Goal: Manage account settings

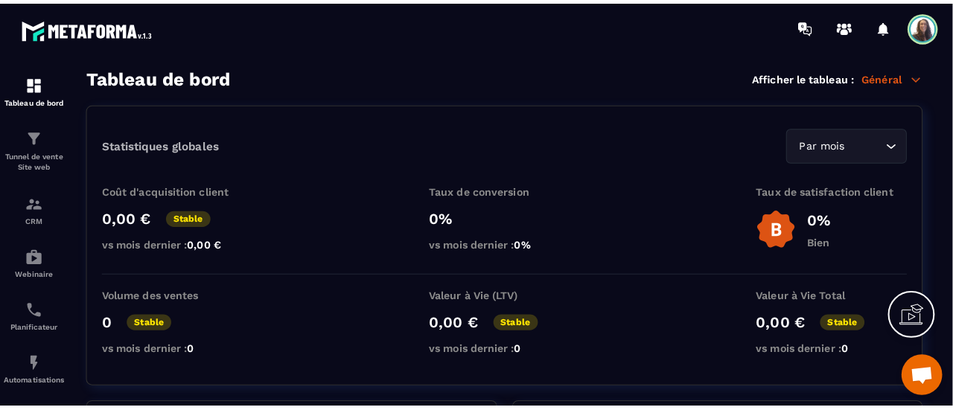
scroll to position [283, 0]
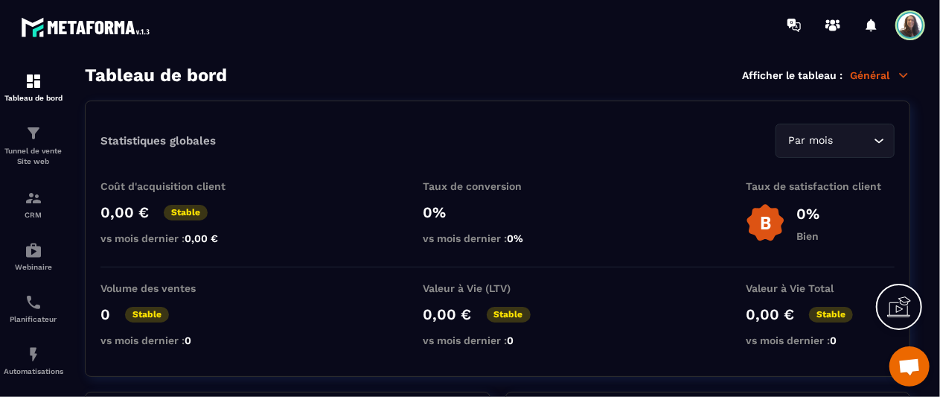
click at [934, 383] on section "Tableau de bord Tunnel de vente Site web CRM Webinaire Planificateur Automatisa…" at bounding box center [470, 231] width 940 height 363
drag, startPoint x: 934, startPoint y: 383, endPoint x: 934, endPoint y: 351, distance: 32.0
click at [934, 351] on section "Tableau de bord Tunnel de vente Site web CRM Webinaire Planificateur Automatisa…" at bounding box center [470, 231] width 940 height 363
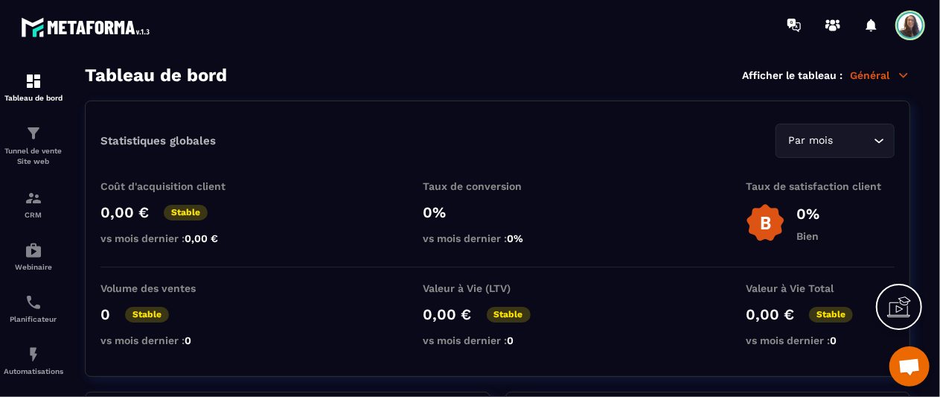
click at [934, 351] on section "Tableau de bord Tunnel de vente Site web CRM Webinaire Planificateur Automatisa…" at bounding box center [470, 231] width 940 height 363
click at [905, 21] on span at bounding box center [911, 25] width 30 height 30
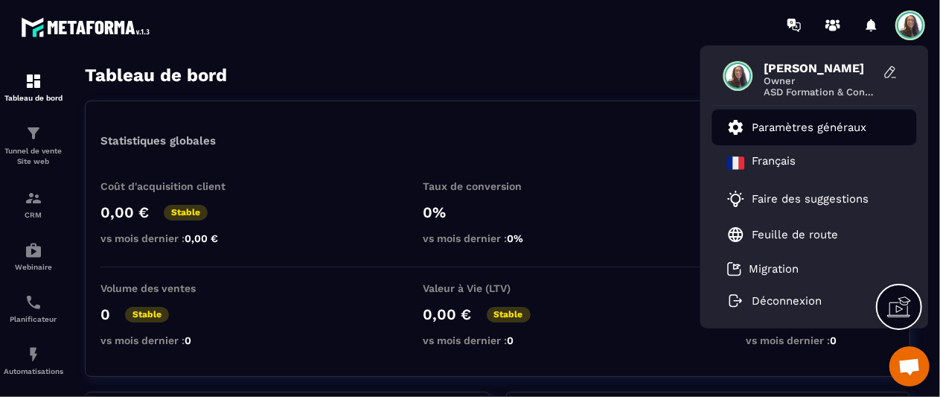
click at [822, 127] on p "Paramètres généraux" at bounding box center [810, 127] width 115 height 13
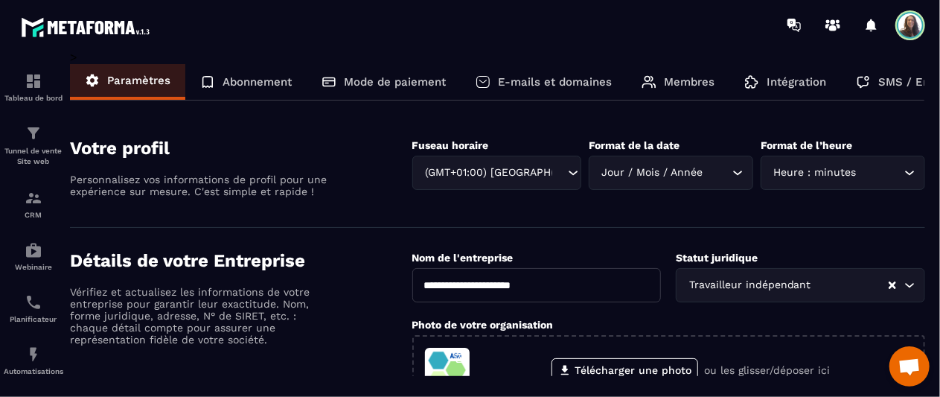
click at [807, 81] on p "Intégration" at bounding box center [797, 81] width 60 height 13
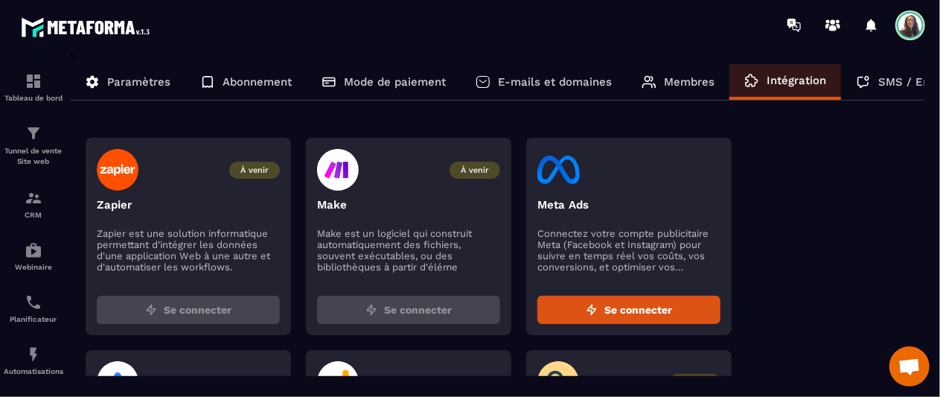
click at [937, 354] on section "Tableau de bord Tunnel de vente Site web CRM Webinaire Planificateur Automatisa…" at bounding box center [470, 223] width 940 height 347
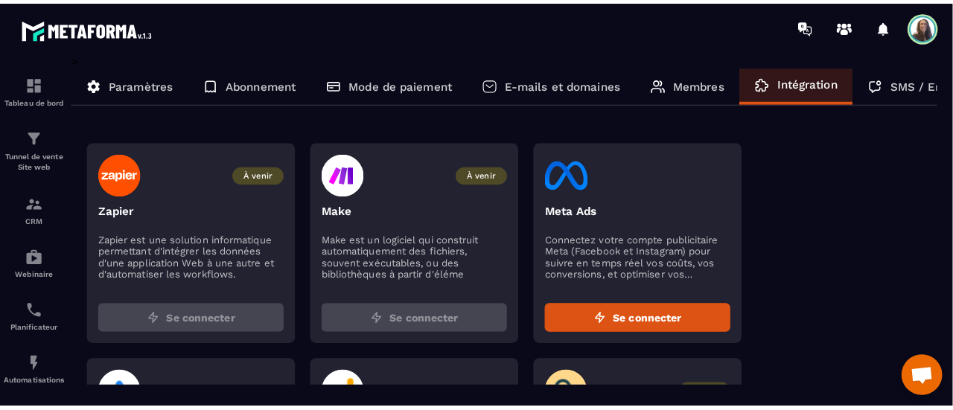
scroll to position [270, 0]
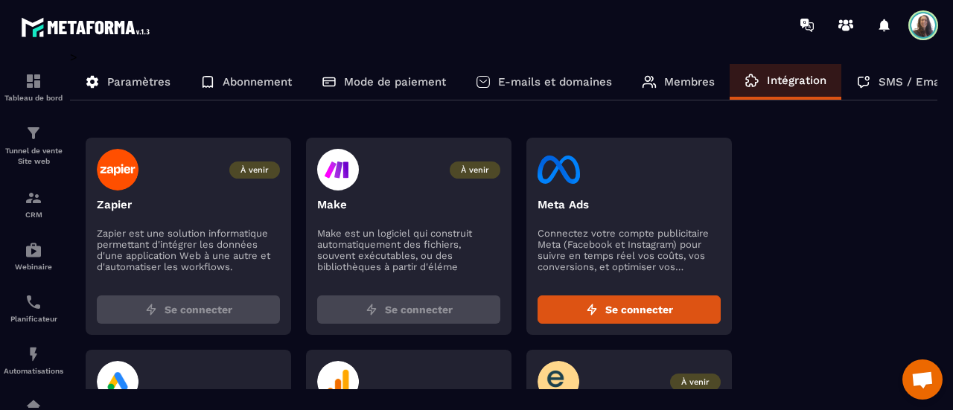
click at [940, 246] on section "Tableau de bord Tunnel de vente Site web CRM Webinaire Planificateur Automatisa…" at bounding box center [476, 230] width 953 height 360
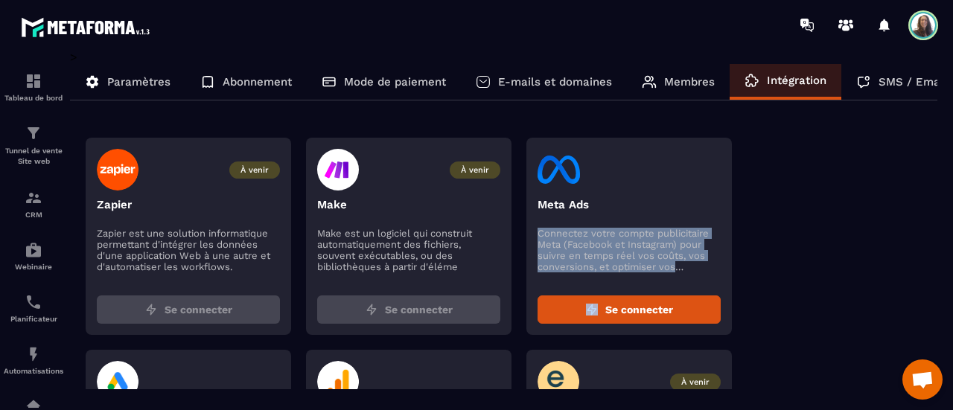
click at [940, 246] on section "Tableau de bord Tunnel de vente Site web CRM Webinaire Planificateur Automatisa…" at bounding box center [476, 230] width 953 height 360
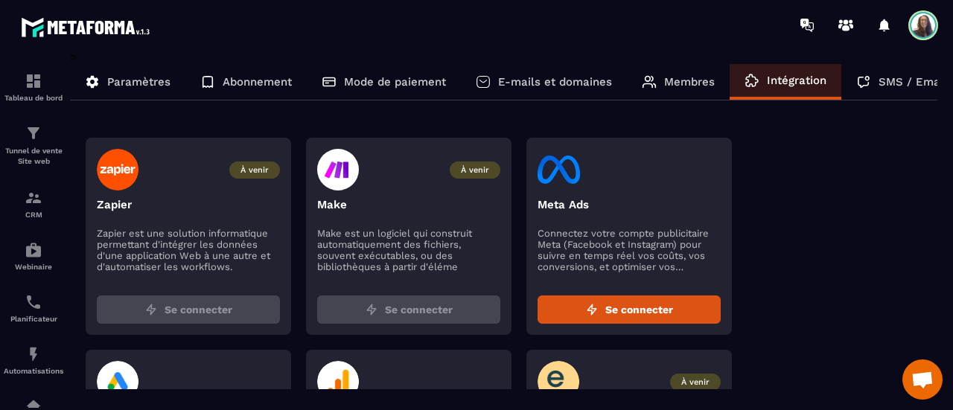
click at [642, 378] on div "À venir" at bounding box center [629, 382] width 183 height 42
click at [940, 333] on section "Tableau de bord Tunnel de vente Site web CRM Webinaire Planificateur Automatisa…" at bounding box center [476, 230] width 953 height 360
click at [552, 378] on img at bounding box center [559, 382] width 42 height 42
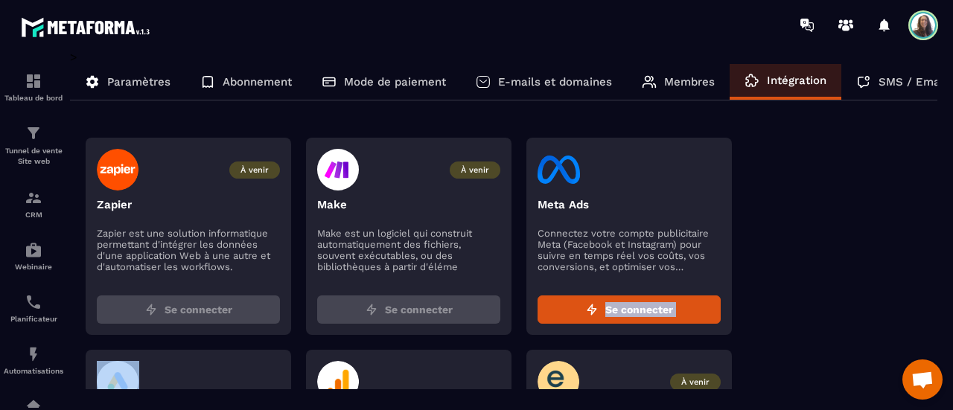
click at [552, 378] on img at bounding box center [559, 382] width 42 height 42
click at [32, 396] on link "Espace membre" at bounding box center [34, 412] width 60 height 52
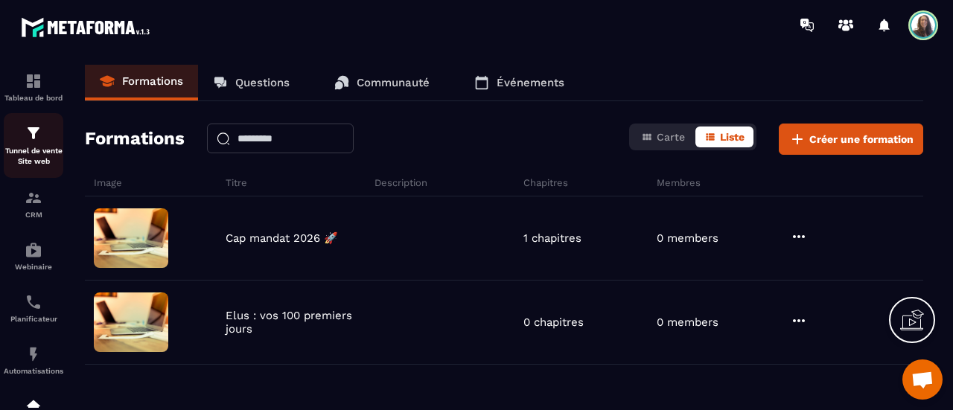
click at [42, 130] on img at bounding box center [34, 133] width 18 height 18
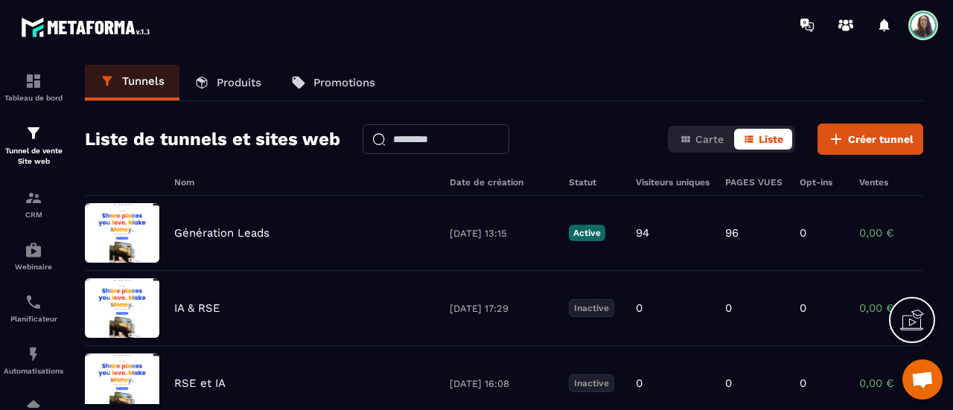
click at [940, 297] on section "Tableau de bord Tunnel de vente Site web CRM Webinaire Planificateur Automatisa…" at bounding box center [476, 234] width 953 height 369
